Goal: Navigation & Orientation: Find specific page/section

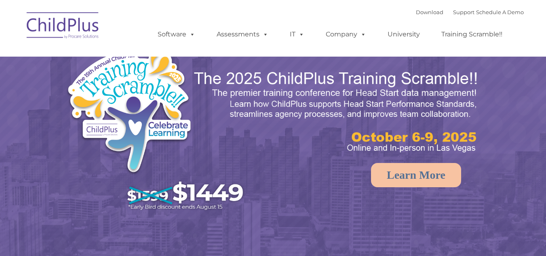
select select "MEDIUM"
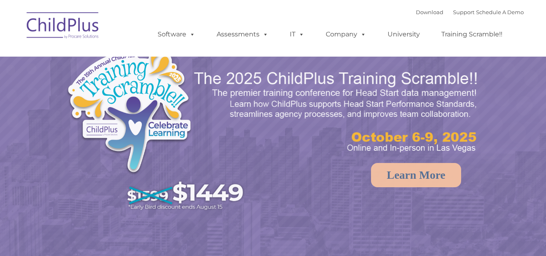
select select "MEDIUM"
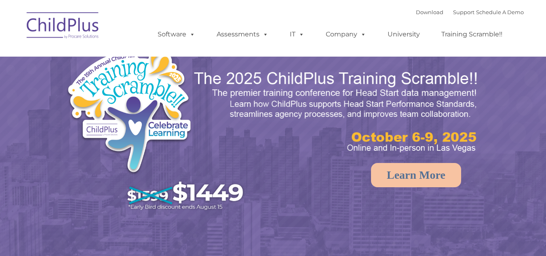
select select "MEDIUM"
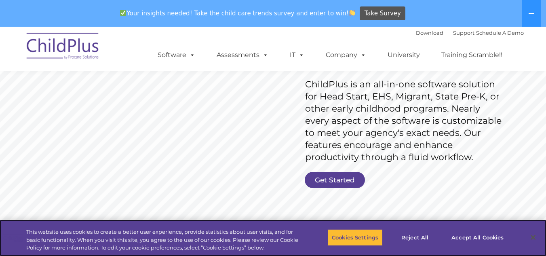
scroll to position [126, 0]
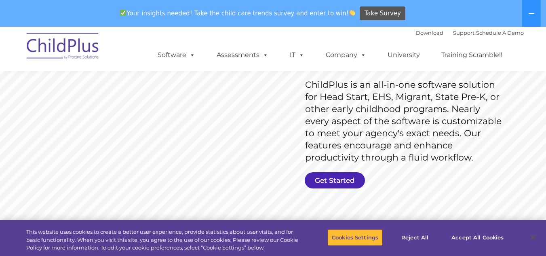
click at [343, 179] on link "Get Started" at bounding box center [335, 180] width 60 height 16
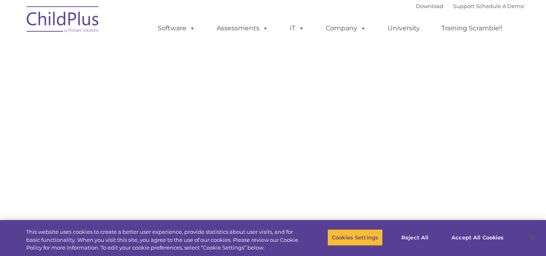
select select "MEDIUM"
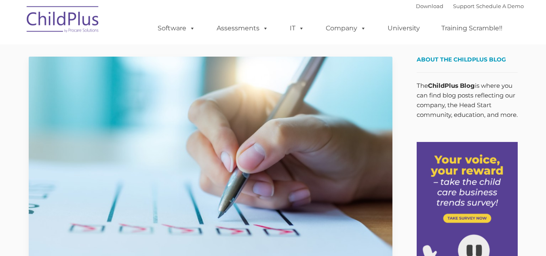
type input ""
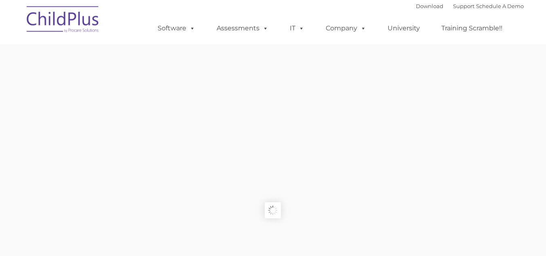
type input ""
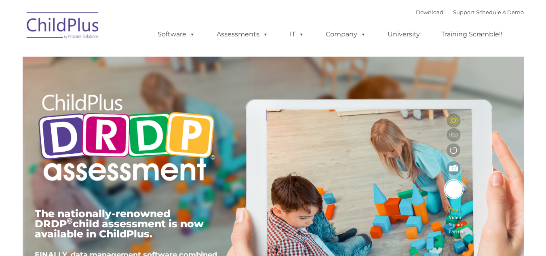
type input ""
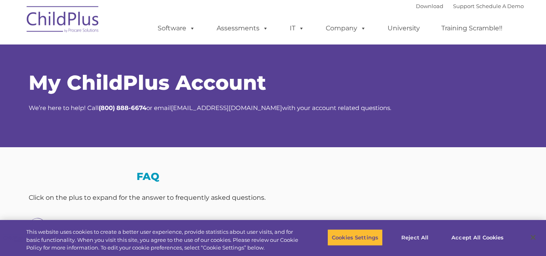
select select "MEDIUM"
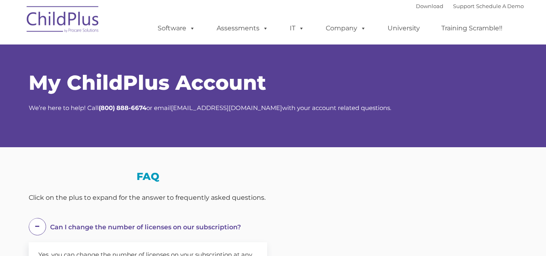
select select "MEDIUM"
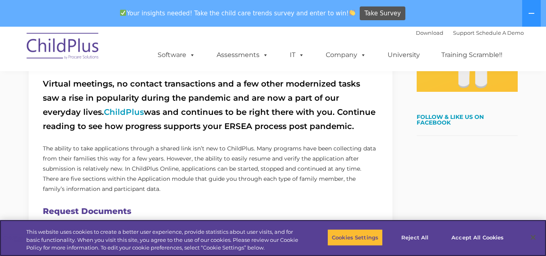
scroll to position [284, 0]
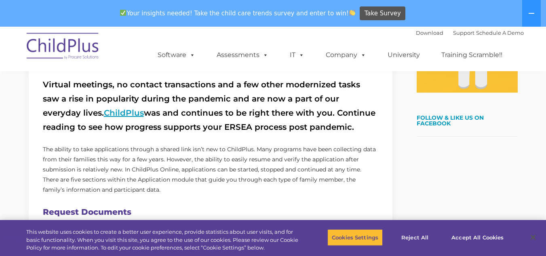
click at [104, 112] on link "ChildPlus" at bounding box center [124, 113] width 40 height 10
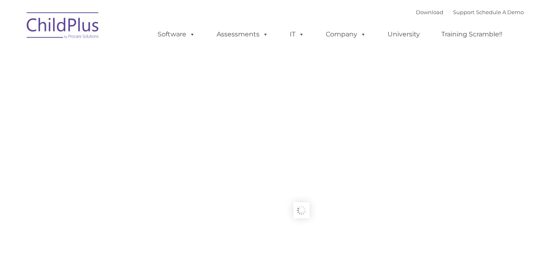
type input ""
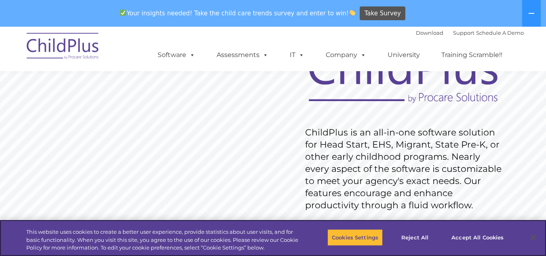
scroll to position [64, 0]
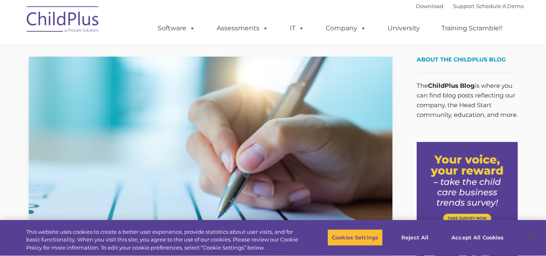
scroll to position [284, 0]
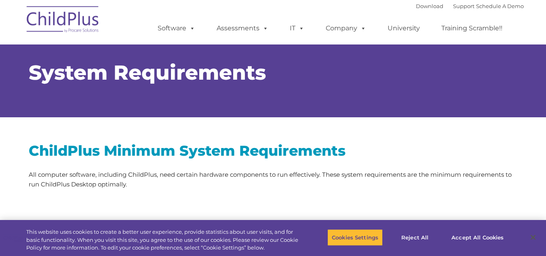
select select "MEDIUM"
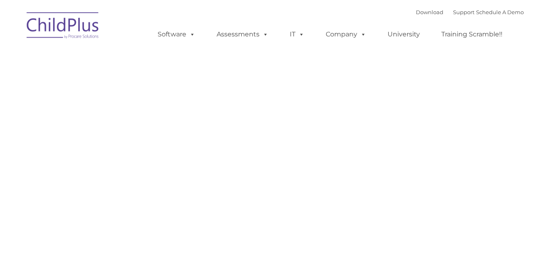
type input ""
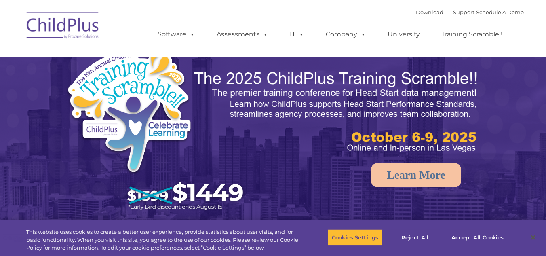
select select "MEDIUM"
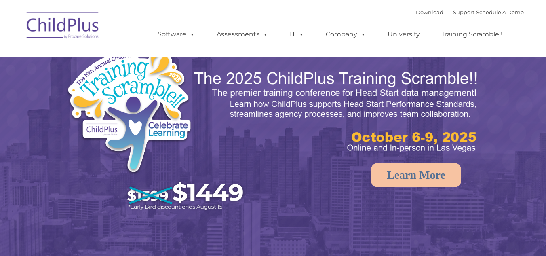
select select "MEDIUM"
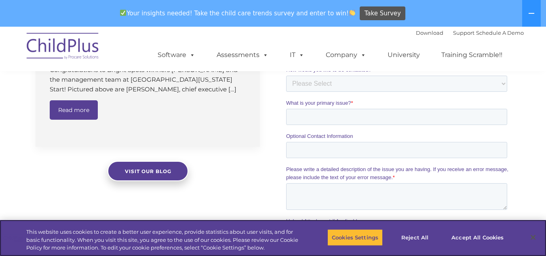
scroll to position [625, 0]
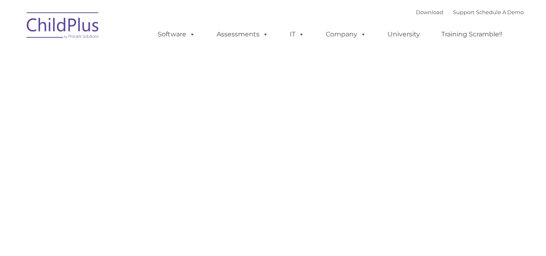
type input ""
